Goal: Book appointment/travel/reservation

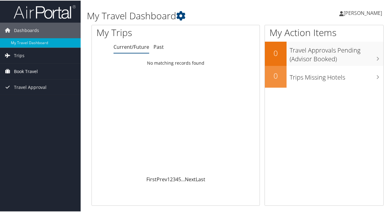
click at [24, 71] on span "Book Travel" at bounding box center [26, 71] width 24 height 16
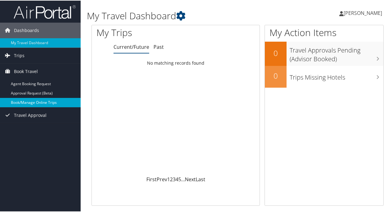
click at [26, 100] on link "Book/Manage Online Trips" at bounding box center [40, 101] width 81 height 9
